Goal: Complete application form: Complete application form

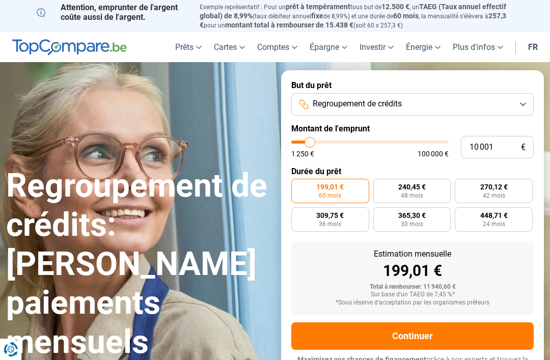
type input "15 000"
type input "15000"
type input "15 250"
type input "15250"
type input "15 500"
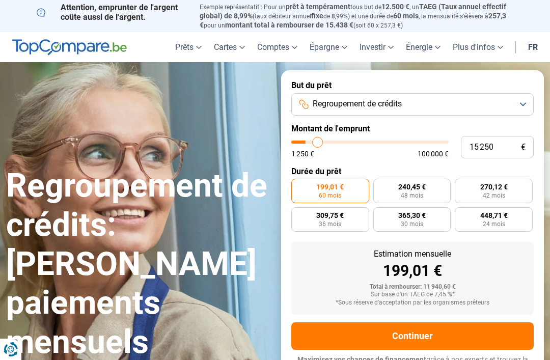
type input "15500"
type input "16 250"
type input "16250"
type input "16 750"
type input "16750"
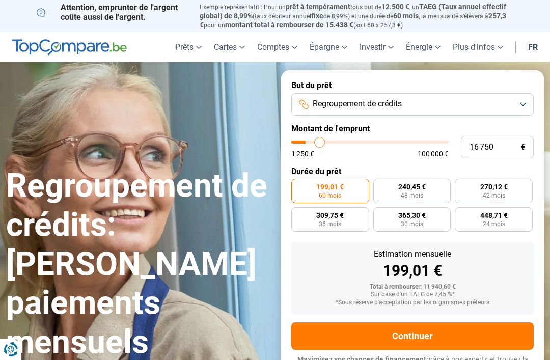
type input "17 000"
type input "17000"
type input "17 250"
type input "17250"
type input "17 750"
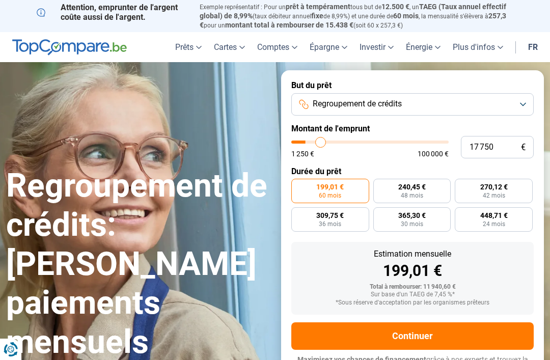
type input "17750"
type input "18 000"
type input "18000"
type input "18 250"
type input "18250"
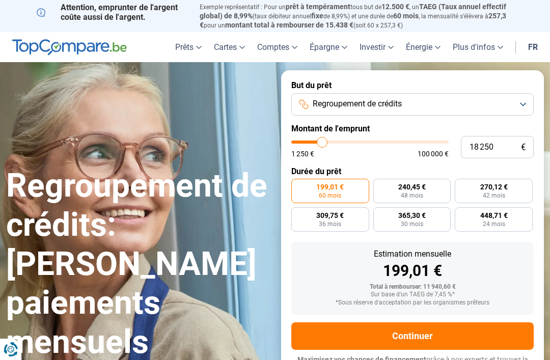
type input "18 750"
type input "18750"
type input "19 000"
type input "19000"
type input "19 500"
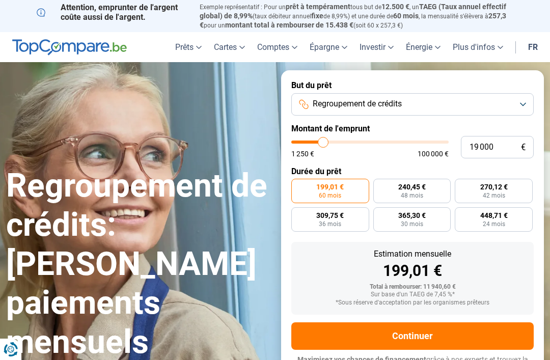
type input "19500"
type input "19 750"
type input "19750"
type input "20 000"
type input "20000"
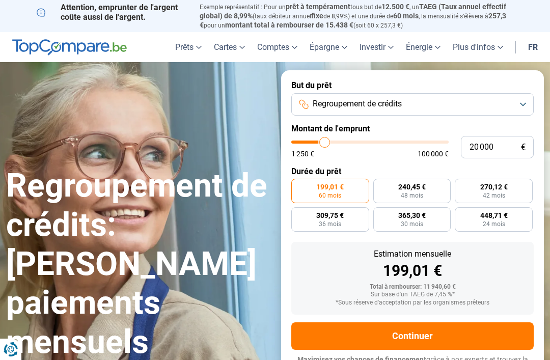
type input "20 500"
type input "20500"
type input "20 750"
type input "20750"
type input "21 000"
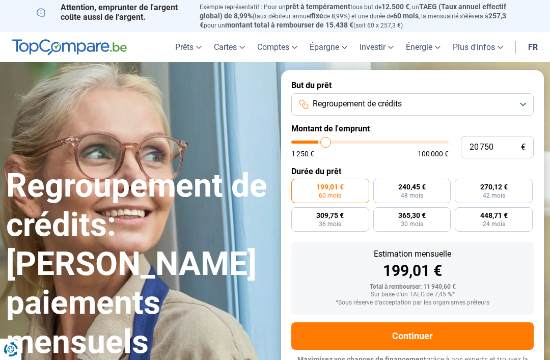
type input "21000"
type input "21 500"
type input "21500"
type input "21 750"
type input "21750"
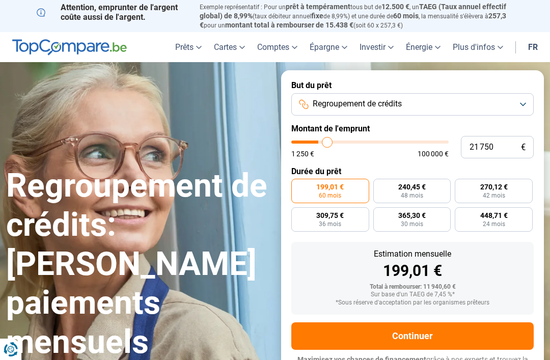
type input "22 250"
type input "22250"
type input "22 500"
type input "22500"
type input "22 750"
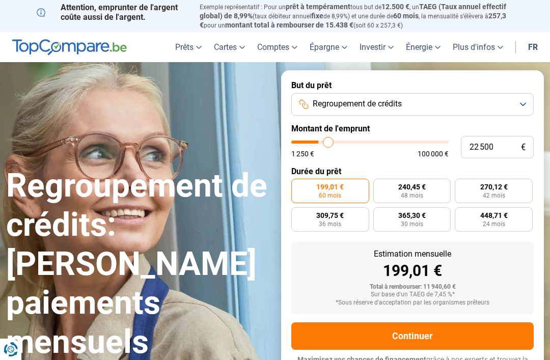
type input "22750"
type input "23 250"
type input "23250"
type input "23 500"
type input "23500"
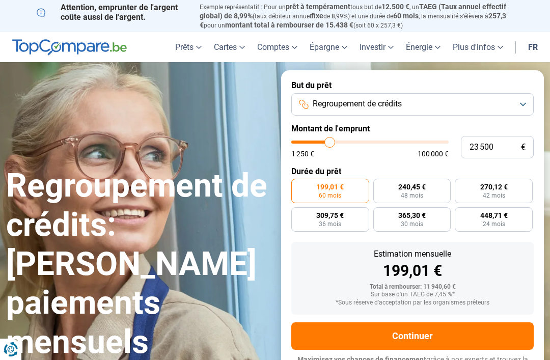
type input "23 750"
type input "23750"
type input "24 250"
type input "24250"
type input "24 500"
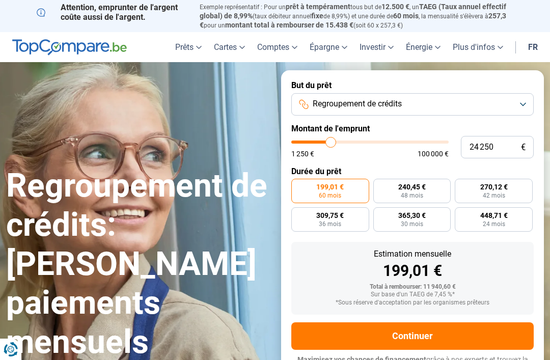
type input "24500"
type input "25 000"
type input "25000"
type input "25 250"
type input "25250"
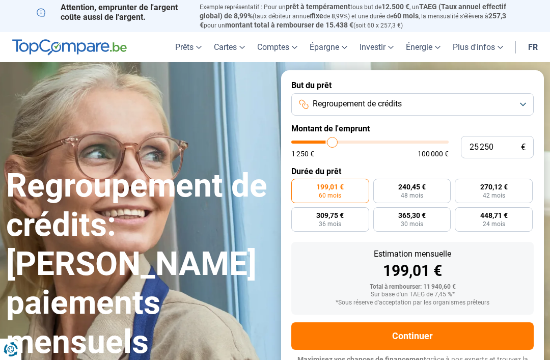
type input "25 500"
type input "25500"
type input "26 000"
type input "26000"
type input "26 250"
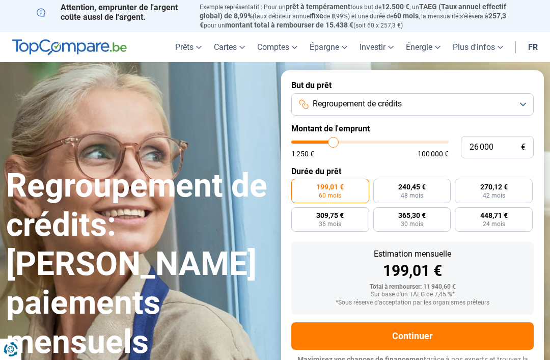
type input "26250"
type input "26 750"
type input "26750"
type input "27 000"
type input "27000"
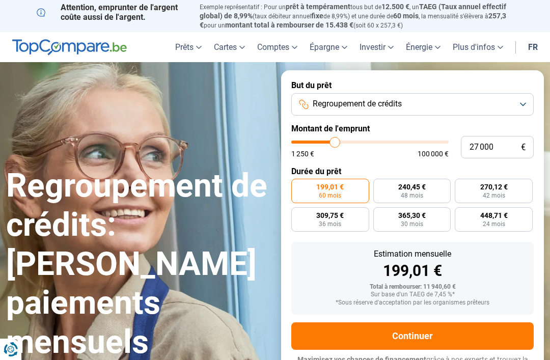
type input "27 250"
type input "27250"
type input "27 750"
type input "27750"
type input "28 000"
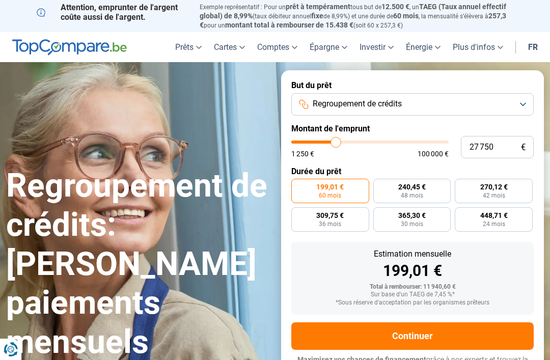
type input "28000"
type input "27 750"
type input "27750"
type input "27 250"
type input "27250"
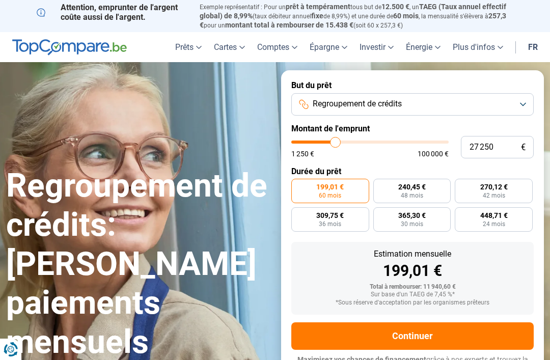
type input "26 250"
type input "26250"
type input "25 500"
type input "25500"
type input "25 250"
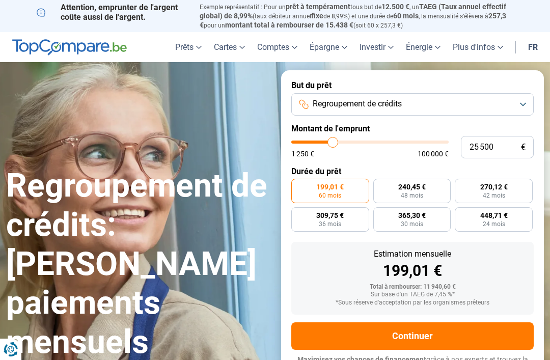
type input "25250"
type input "25 000"
type input "25000"
type input "24 500"
type input "24500"
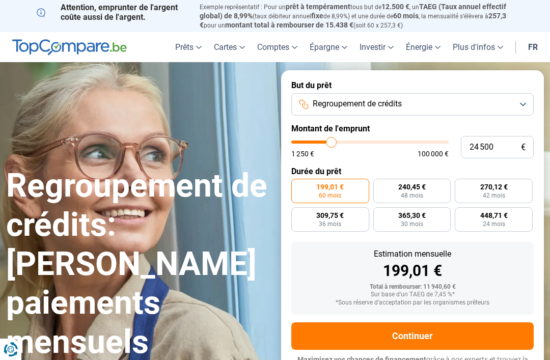
type input "24 250"
type input "24250"
type input "23 750"
type input "23750"
type input "23 500"
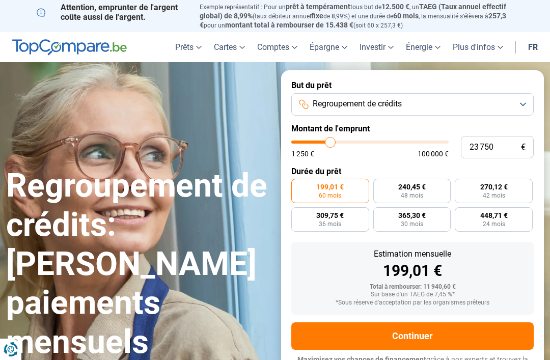
type input "23500"
type input "23 250"
type input "23250"
type input "22 750"
type input "22750"
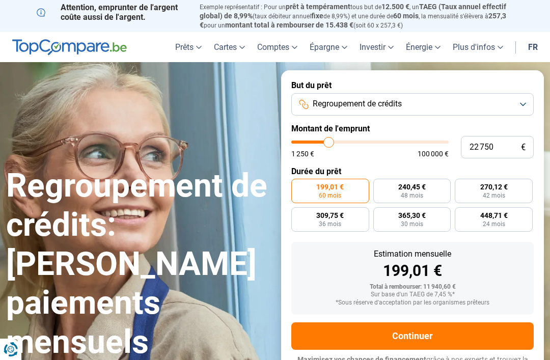
type input "22 500"
type input "22500"
type input "22 250"
type input "22250"
type input "21 750"
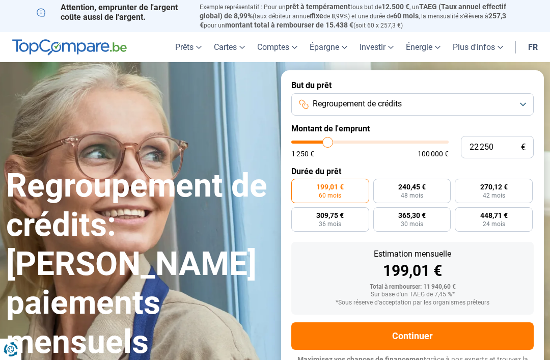
type input "21750"
type input "21 500"
type input "21500"
type input "21 000"
type input "21000"
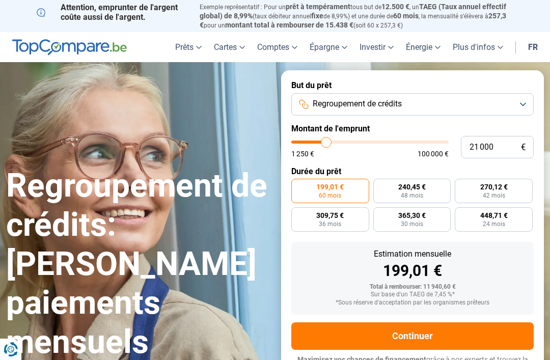
type input "20 750"
type input "20750"
type input "20 500"
type input "20500"
type input "20 000"
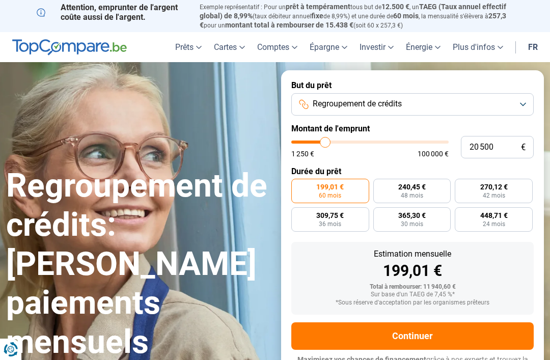
type input "20000"
type input "19 750"
type input "19750"
type input "20 000"
type input "20000"
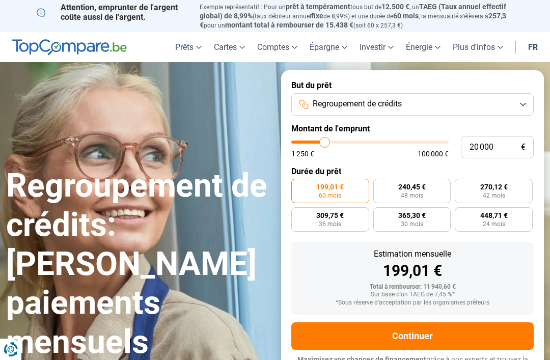
type input "20 500"
type input "20500"
type input "20 750"
type input "20750"
type input "21 000"
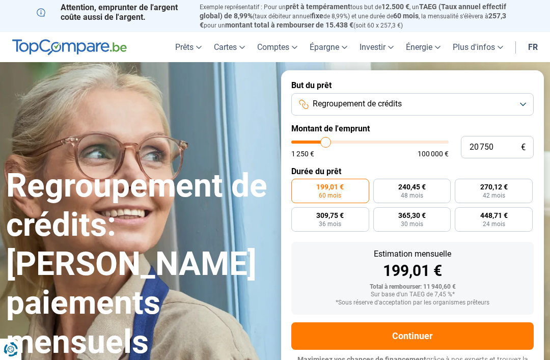
type input "21000"
type input "21 500"
type input "21500"
type input "21 750"
type input "21750"
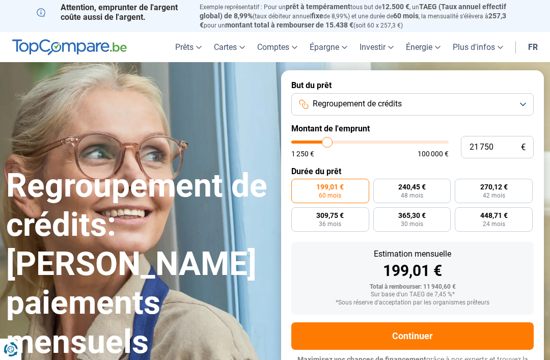
type input "22 250"
type input "22250"
type input "22 500"
type input "22500"
type input "22 750"
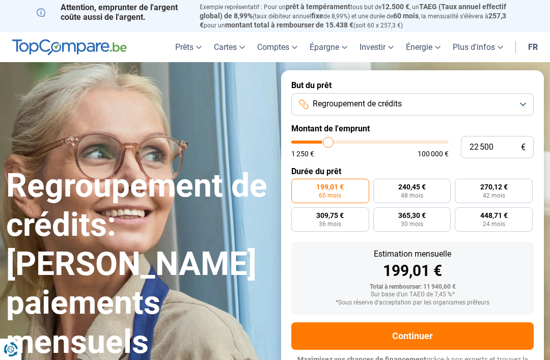
type input "22750"
type input "23 250"
type input "23250"
type input "23 500"
type input "23500"
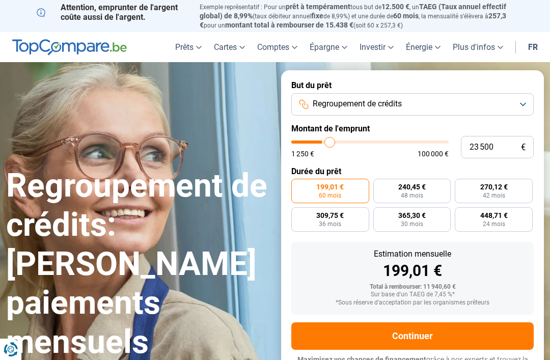
type input "23 750"
type input "23750"
type input "23 500"
type input "23500"
type input "23 250"
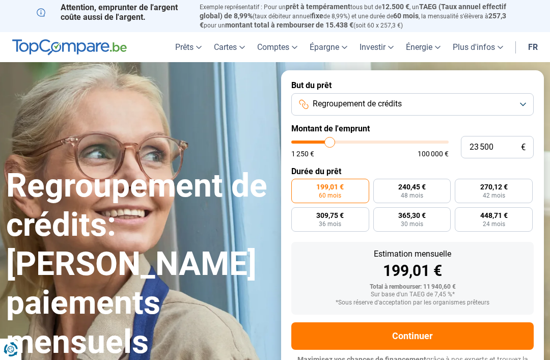
type input "23250"
type input "22 750"
type input "22750"
type input "22 500"
type input "22500"
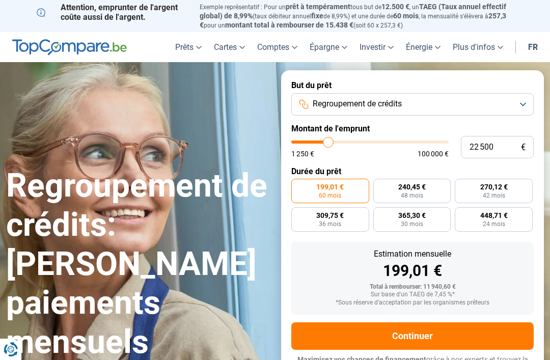
type input "22 250"
type input "22250"
type input "21 750"
type input "21750"
type input "21 500"
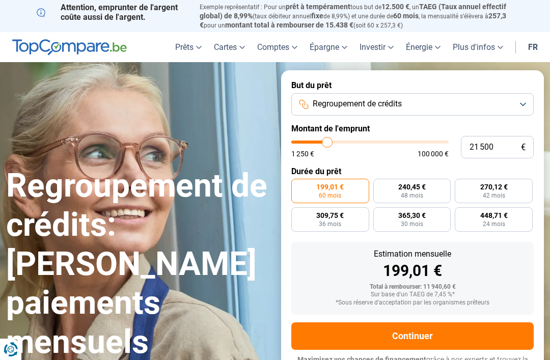
type input "21500"
type input "21 000"
type input "21000"
type input "20 750"
type input "20750"
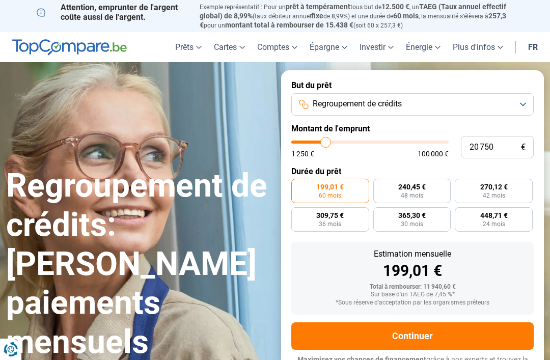
type input "20 500"
type input "20500"
radio input "false"
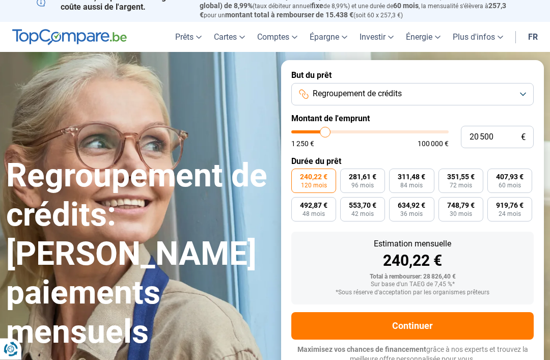
scroll to position [10, 0]
click at [420, 312] on button "Continuer" at bounding box center [412, 325] width 242 height 27
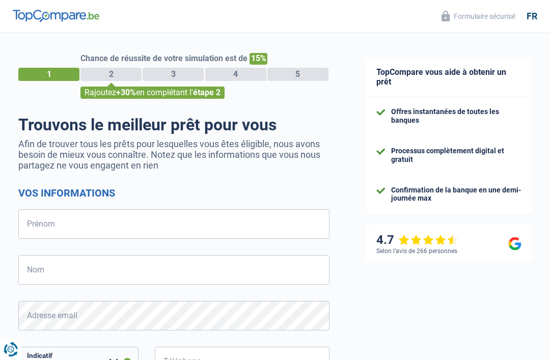
select select "32"
